Goal: Register for event/course

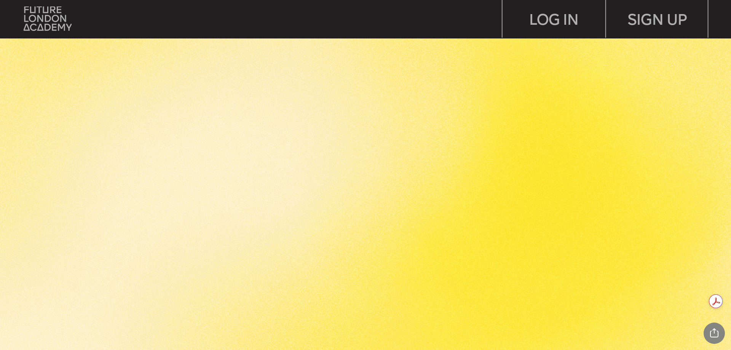
scroll to position [2133, 0]
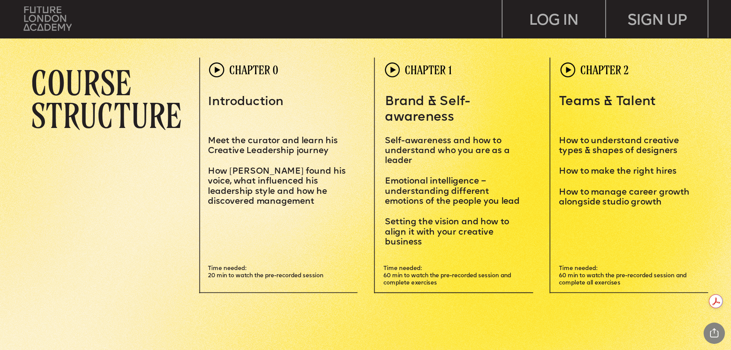
click at [48, 30] on img at bounding box center [48, 18] width 48 height 24
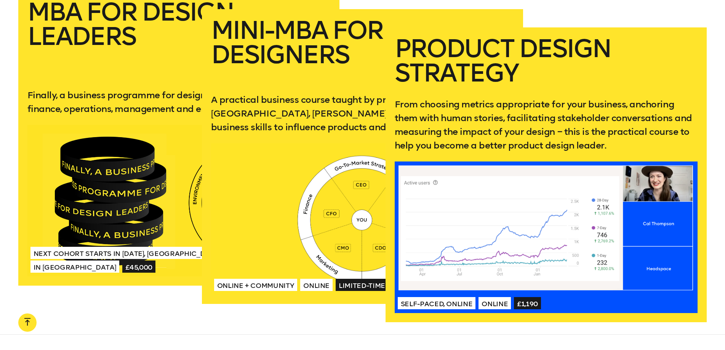
scroll to position [1500, 0]
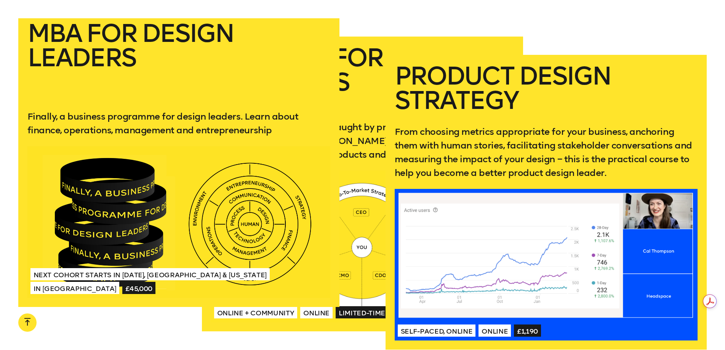
click at [174, 273] on span "Next Cohort Starts in July 2026, London & California" at bounding box center [149, 274] width 239 height 12
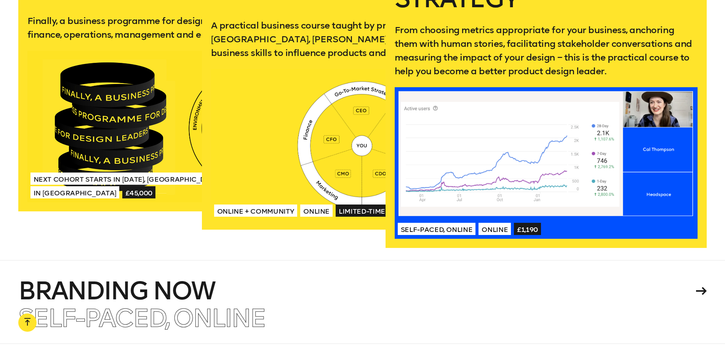
scroll to position [1805, 0]
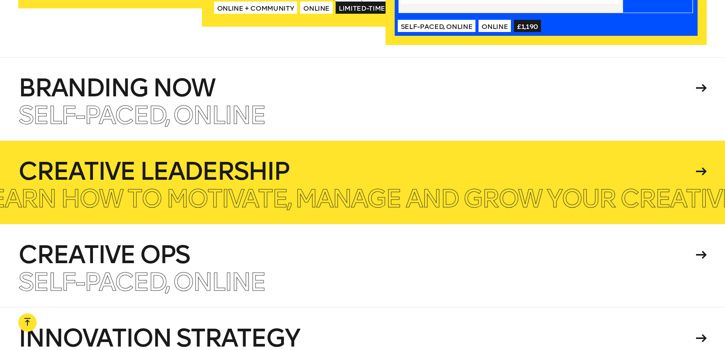
click at [207, 165] on h4 "Creative Leadership" at bounding box center [355, 171] width 675 height 24
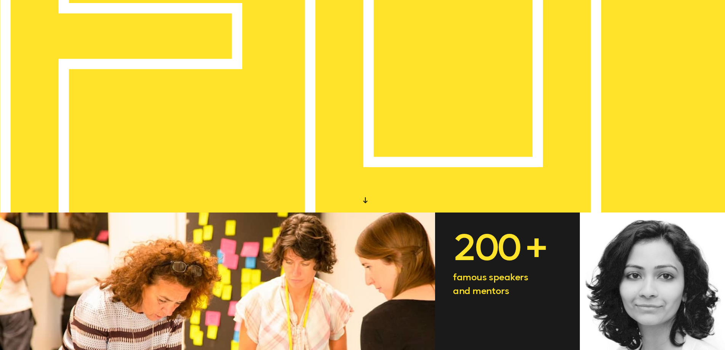
scroll to position [0, 0]
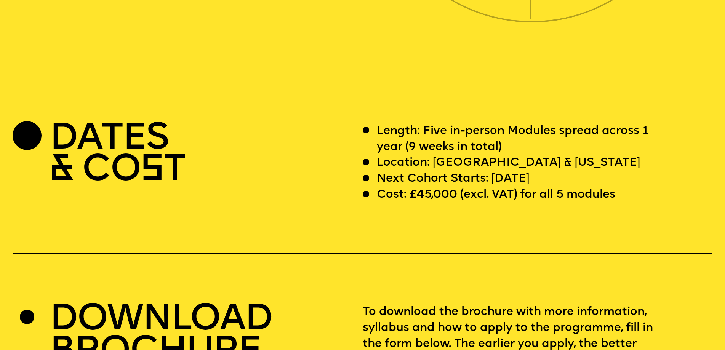
scroll to position [2895, 0]
drag, startPoint x: 516, startPoint y: 208, endPoint x: 578, endPoint y: 203, distance: 62.3
click at [578, 187] on div "Next Cohort Starts: 12 July 2026" at bounding box center [516, 179] width 306 height 16
drag, startPoint x: 492, startPoint y: 210, endPoint x: 582, endPoint y: 206, distance: 90.0
click at [582, 187] on div "Next Cohort Starts: 12 July 2026" at bounding box center [516, 179] width 306 height 16
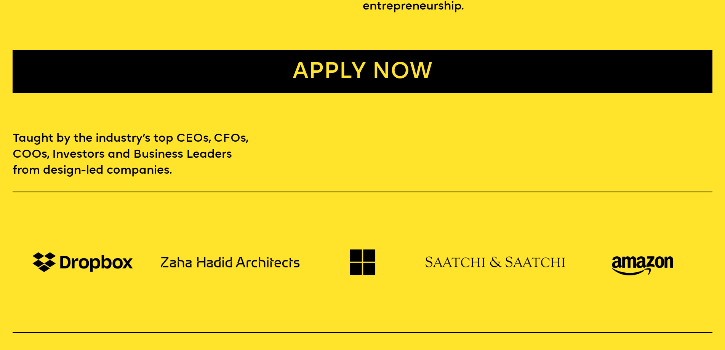
scroll to position [609, 0]
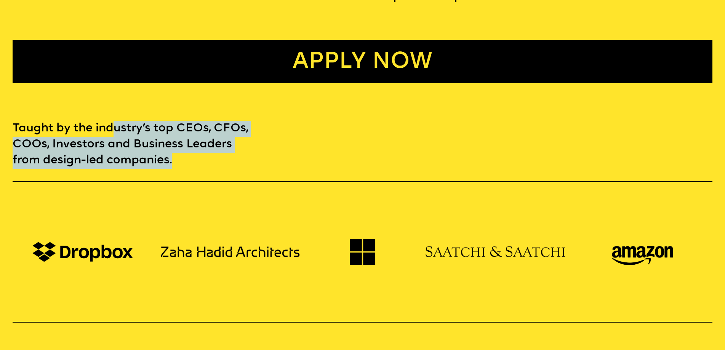
drag, startPoint x: 119, startPoint y: 122, endPoint x: 244, endPoint y: 140, distance: 126.3
click at [244, 146] on p "Taught by the industry’s top CEOs, CFOs, COOs, Investors and Business Leaders f…" at bounding box center [132, 145] width 239 height 48
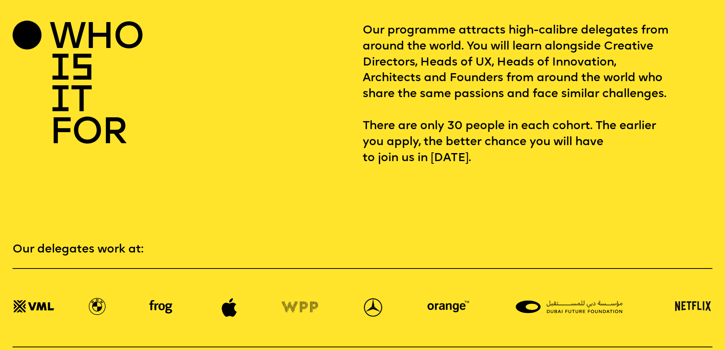
scroll to position [1485, 0]
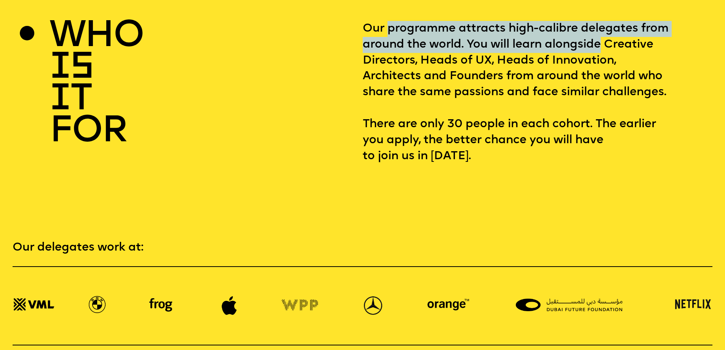
drag, startPoint x: 386, startPoint y: 32, endPoint x: 648, endPoint y: 47, distance: 262.1
click at [648, 47] on p "Our programme attracts high-calibre delegates from around the world. You will l…" at bounding box center [538, 93] width 350 height 144
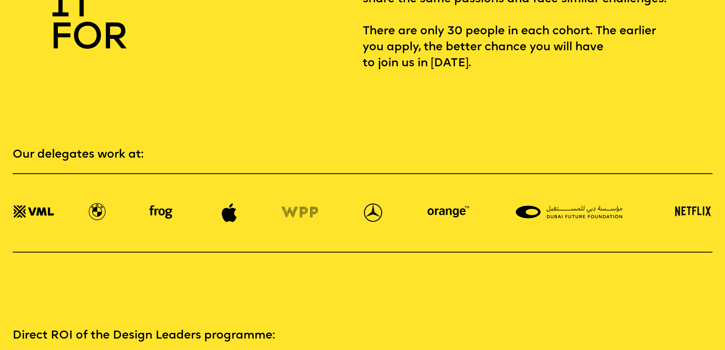
scroll to position [1468, 0]
